Goal: Check status: Check status

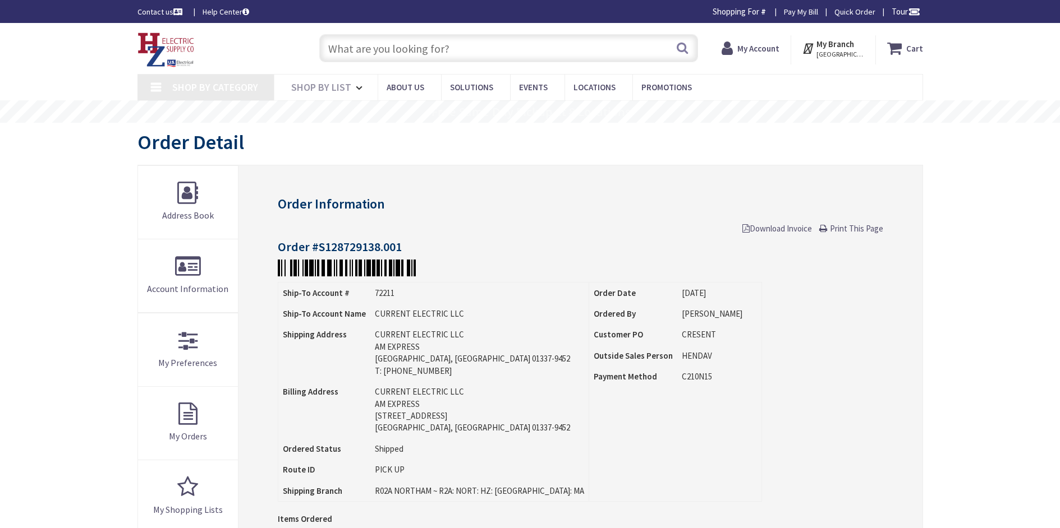
type input "[STREET_ADDRESS]"
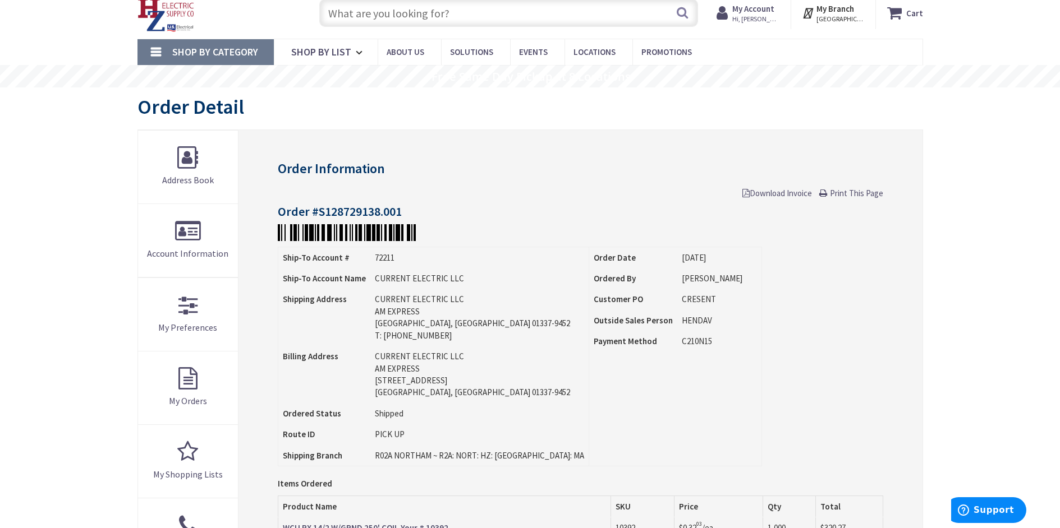
scroll to position [168, 0]
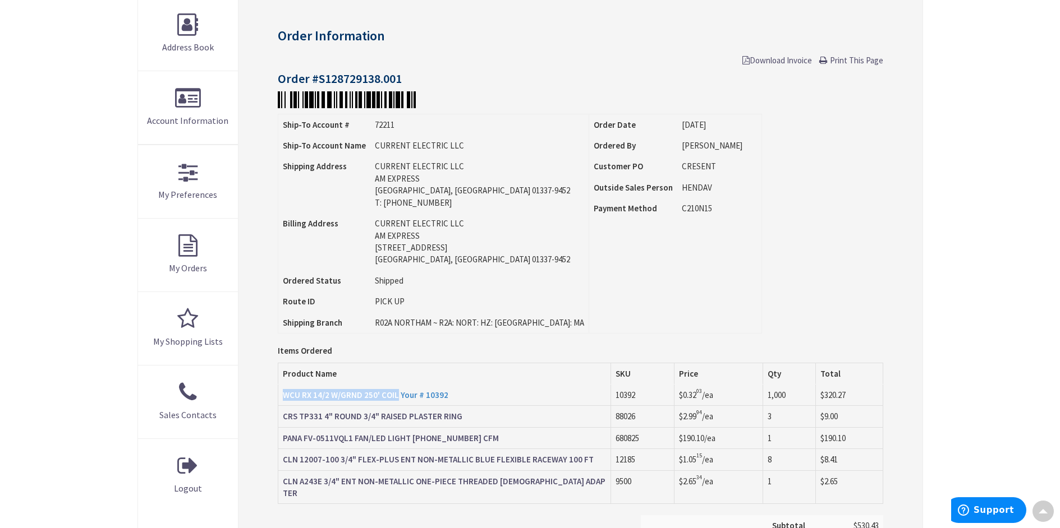
drag, startPoint x: 280, startPoint y: 397, endPoint x: 395, endPoint y: 397, distance: 115.0
click at [395, 397] on td "WCU RX 14/2 W/GRND 250' COIL Your # 10392" at bounding box center [444, 395] width 333 height 21
copy strong "WCU RX 14/2 W/GRND 250' COIL"
click at [64, 404] on div "Skip to Content Toggle Nav Search Cart My Cart Close" at bounding box center [530, 379] width 1060 height 1049
drag, startPoint x: 280, startPoint y: 418, endPoint x: 461, endPoint y: 417, distance: 180.1
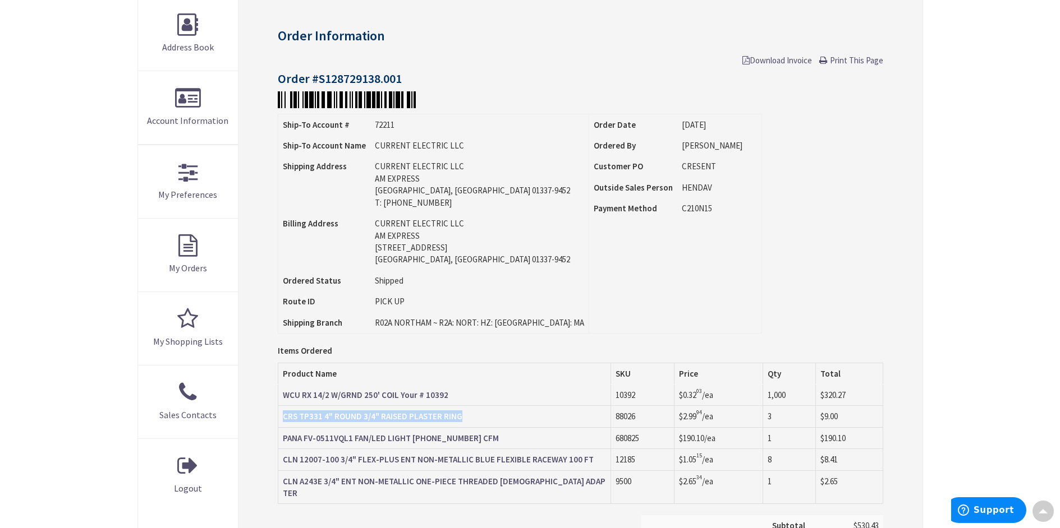
click at [461, 417] on td "CRS TP331 4" ROUND 3/4" RAISED PLASTER RING" at bounding box center [444, 416] width 333 height 21
copy strong "CRS TP331 4" ROUND 3/4" RAISED PLASTER RING"
click at [99, 392] on div "Skip to Content Toggle Nav Search Cart My Cart Close" at bounding box center [530, 379] width 1060 height 1049
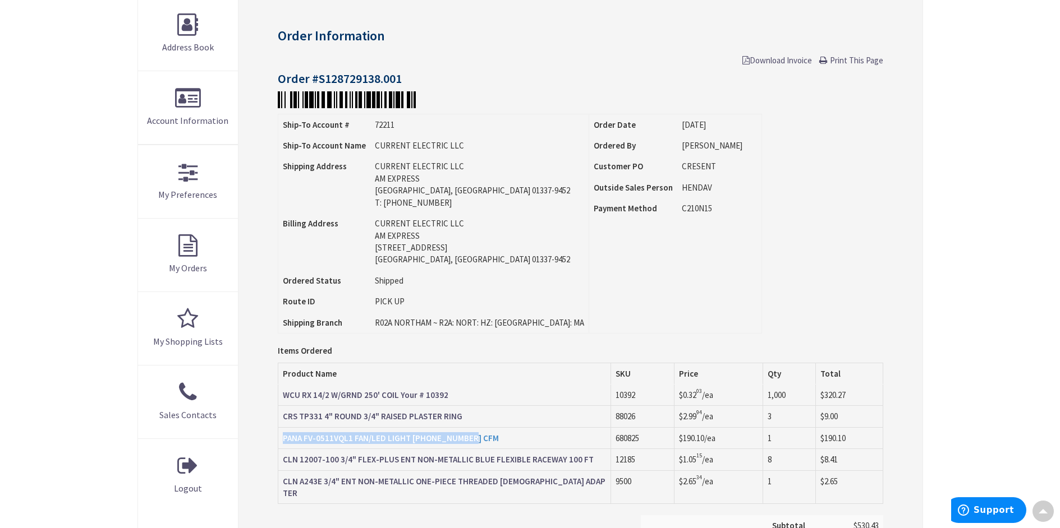
drag, startPoint x: 281, startPoint y: 443, endPoint x: 461, endPoint y: 444, distance: 180.1
click at [461, 444] on td "PANA FV-0511VQL1 FAN/LED LIGHT [PHONE_NUMBER] CFM" at bounding box center [444, 437] width 333 height 21
copy strong "PANA FV-0511VQL1 FAN/LED LIGHT [PHONE_NUMBER] CFM"
click at [75, 444] on div "Skip to Content Toggle Nav Search Cart My Cart Close" at bounding box center [530, 379] width 1060 height 1049
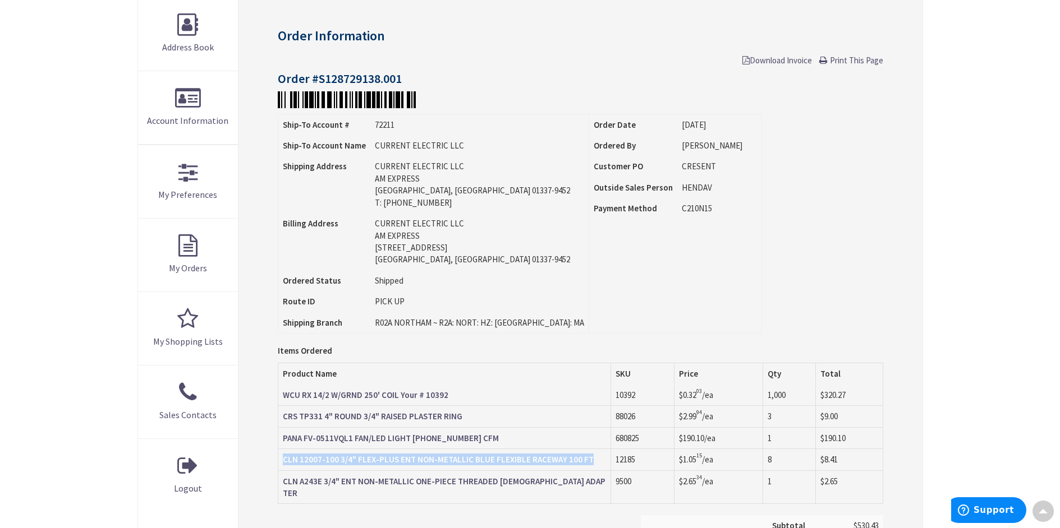
drag, startPoint x: 279, startPoint y: 463, endPoint x: 454, endPoint y: 468, distance: 175.1
click at [454, 468] on td "CLN 12007-100 3/4" FLEX-PLUS ENT NON-METALLIC BLUE FLEXIBLE RACEWAY 100 FT" at bounding box center [444, 459] width 333 height 21
copy strong "CLN 12007-100 3/4" FLEX-PLUS ENT NON-METALLIC BLUE FLEXIBLE RACEWAY 100 FT"
click at [79, 430] on div "Skip to Content Toggle Nav Search Cart My Cart Close" at bounding box center [530, 379] width 1060 height 1049
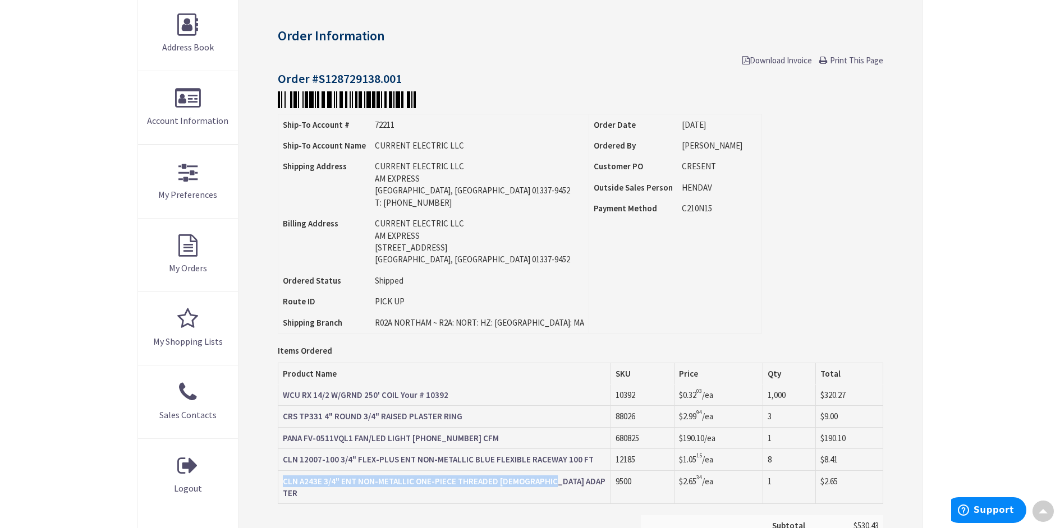
drag, startPoint x: 282, startPoint y: 484, endPoint x: 569, endPoint y: 490, distance: 287.8
click at [569, 490] on td "CLN A243E 3/4" ENT NON-METALLIC ONE-PIECE THREADED [DEMOGRAPHIC_DATA] ADAPTER" at bounding box center [444, 488] width 333 height 34
copy strong "CLN A243E 3/4" ENT NON-METALLIC ONE-PIECE THREADED [DEMOGRAPHIC_DATA] ADAPTER"
drag, startPoint x: 100, startPoint y: 261, endPoint x: 0, endPoint y: 281, distance: 102.4
click at [100, 261] on div "Skip to Content Toggle Nav Search Cart My Cart Close" at bounding box center [530, 379] width 1060 height 1049
